Goal: Transaction & Acquisition: Purchase product/service

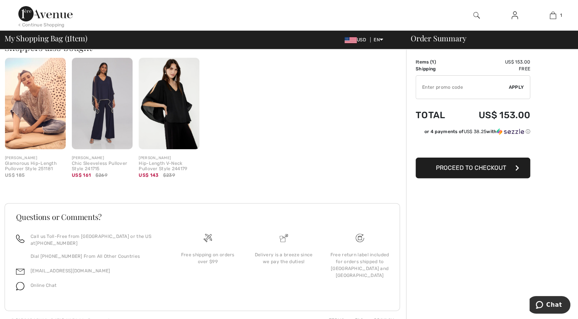
scroll to position [209, 0]
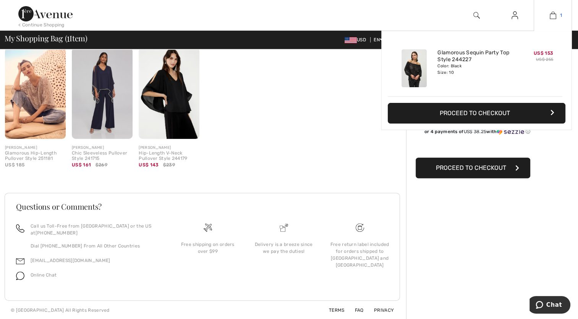
click at [553, 18] on img at bounding box center [553, 15] width 6 height 9
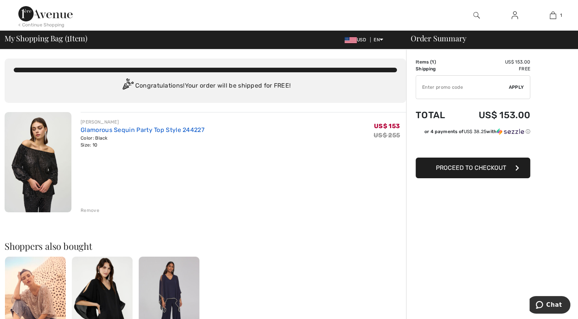
click at [126, 132] on link "Glamorous Sequin Party Top Style 244227" at bounding box center [143, 129] width 124 height 7
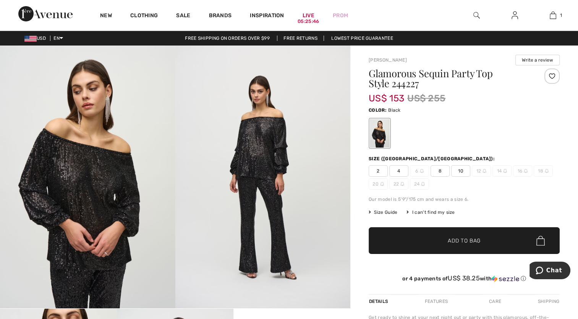
click at [441, 171] on span "8" at bounding box center [440, 170] width 19 height 11
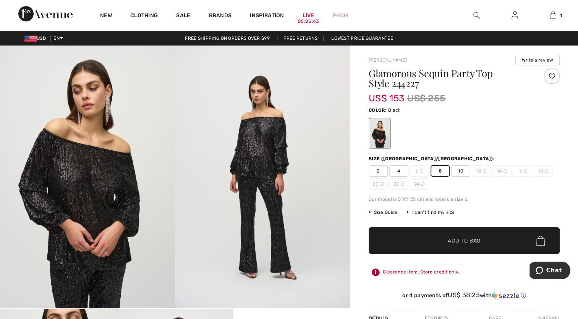
click at [471, 243] on span "Add to Bag" at bounding box center [464, 240] width 33 height 8
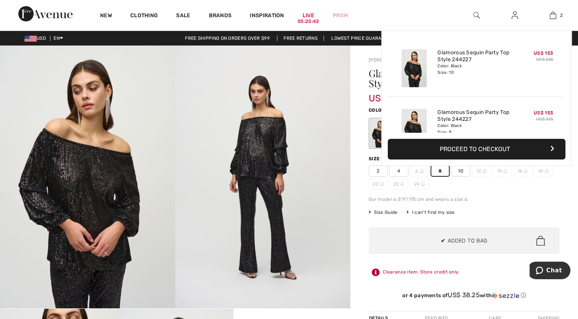
scroll to position [23, 0]
